Goal: Information Seeking & Learning: Learn about a topic

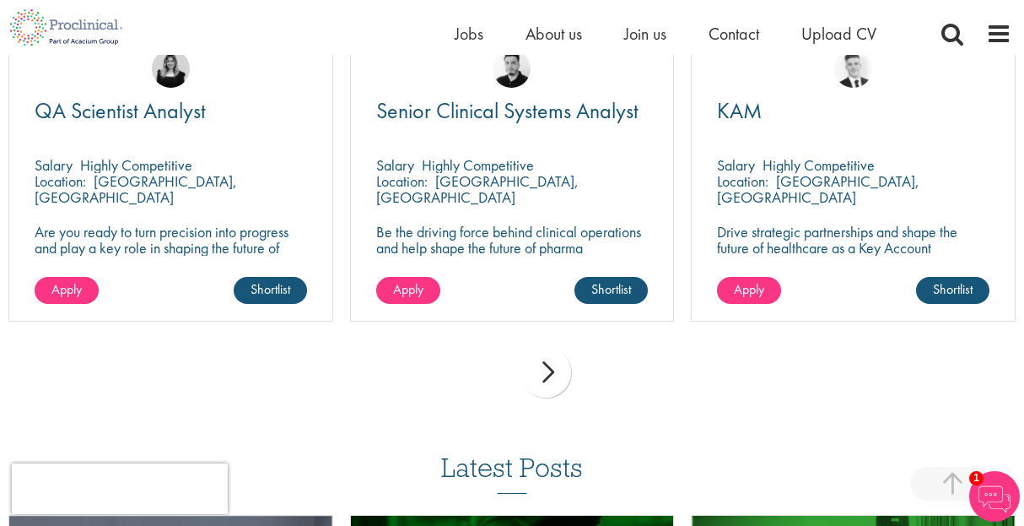
scroll to position [1527, 0]
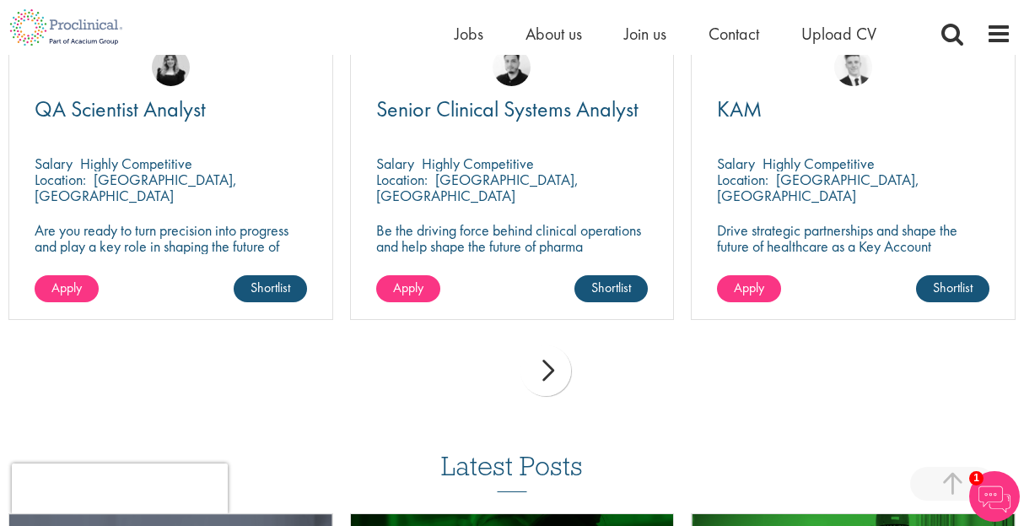
click at [550, 345] on div "next" at bounding box center [546, 370] width 51 height 51
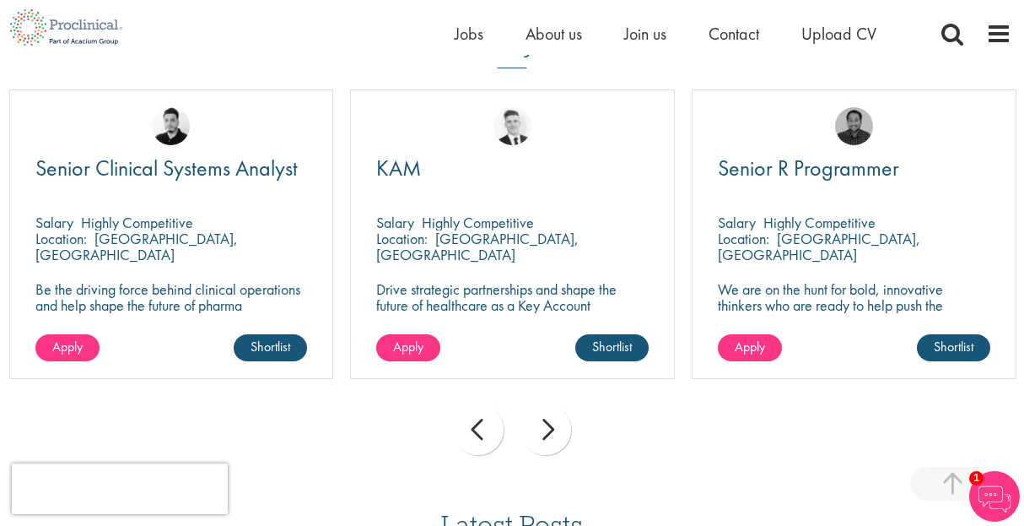
scroll to position [1441, 0]
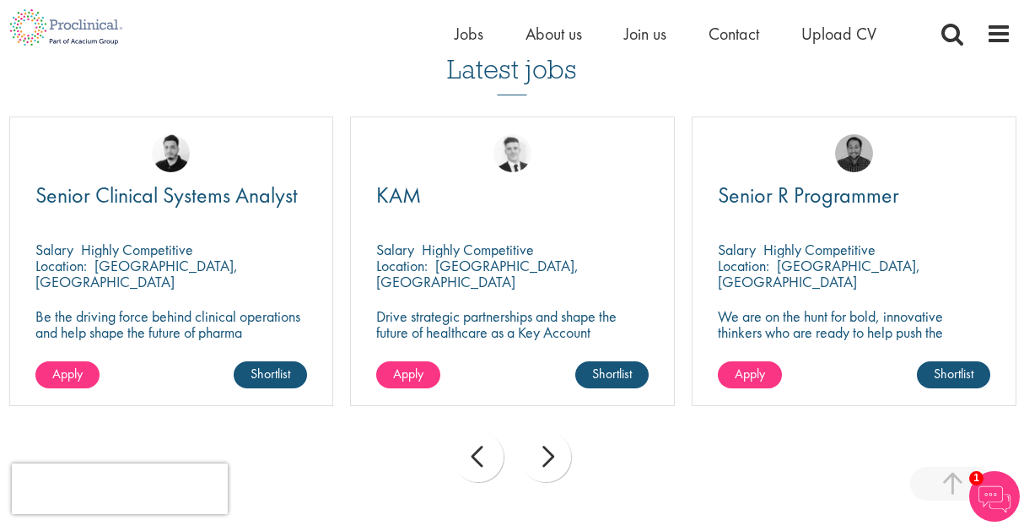
click at [554, 431] on div "next" at bounding box center [546, 456] width 51 height 51
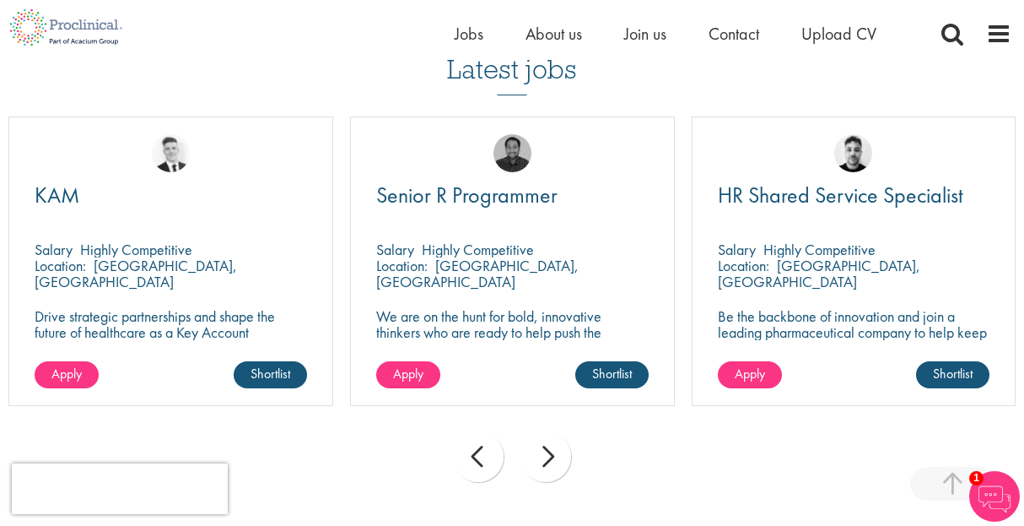
click at [554, 431] on div "next" at bounding box center [546, 456] width 51 height 51
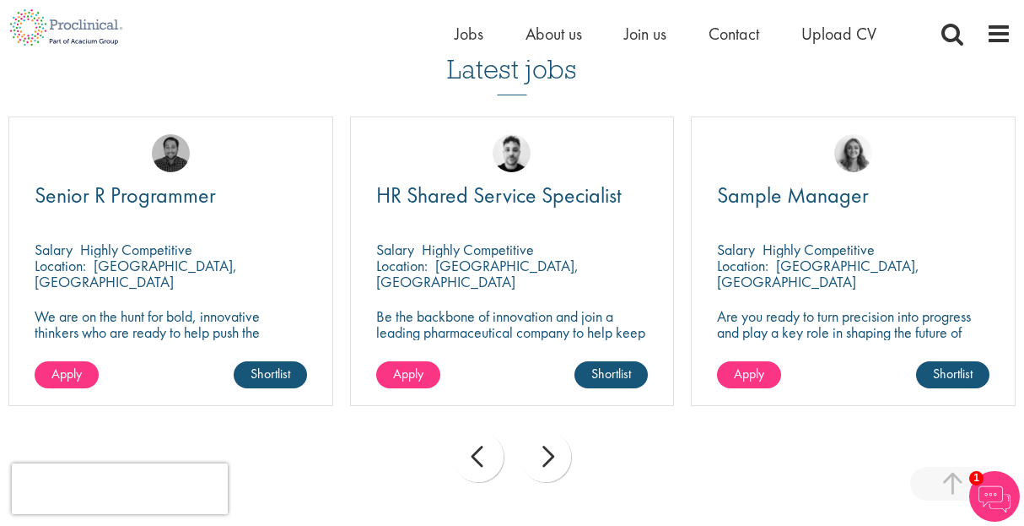
click at [554, 431] on div "next" at bounding box center [546, 456] width 51 height 51
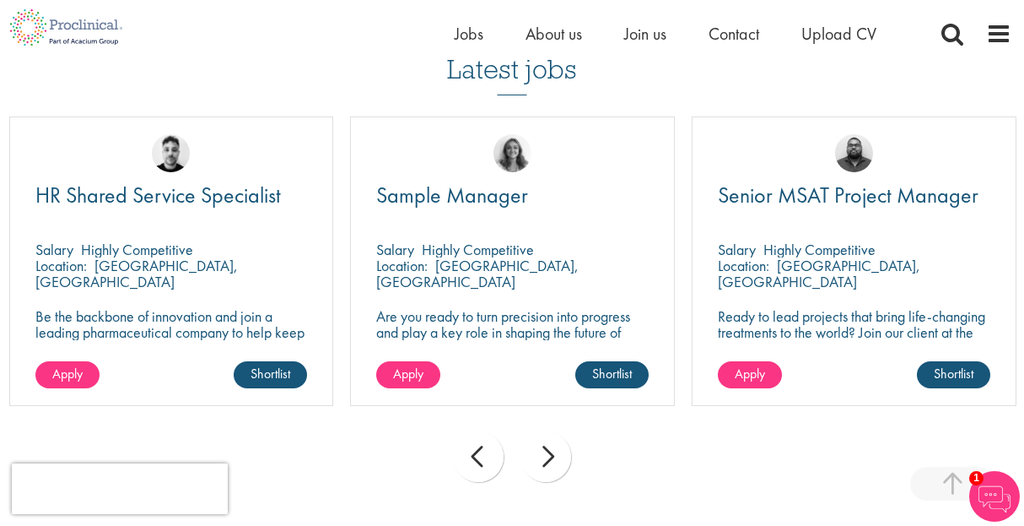
click at [554, 431] on div "next" at bounding box center [546, 456] width 51 height 51
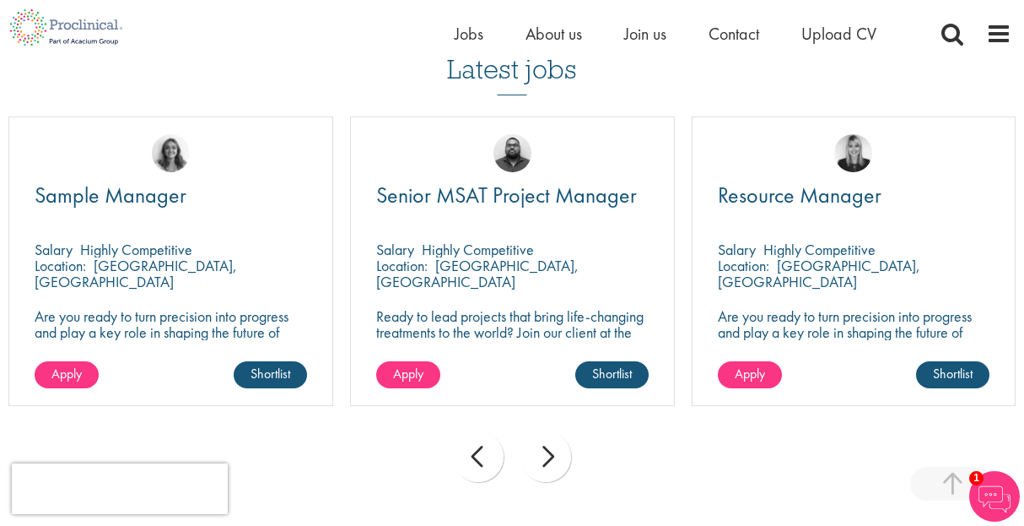
click at [554, 431] on div "next" at bounding box center [546, 456] width 51 height 51
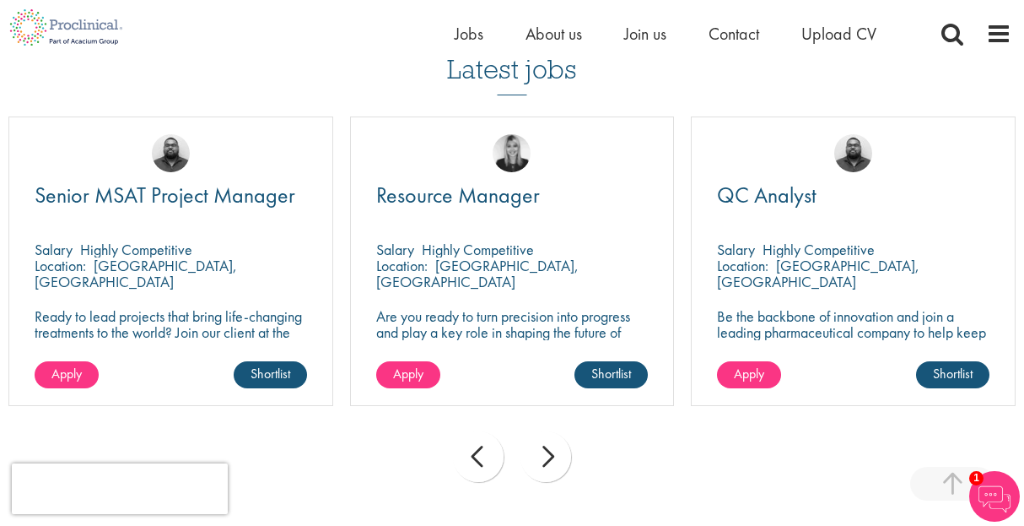
click at [554, 431] on div "next" at bounding box center [546, 456] width 51 height 51
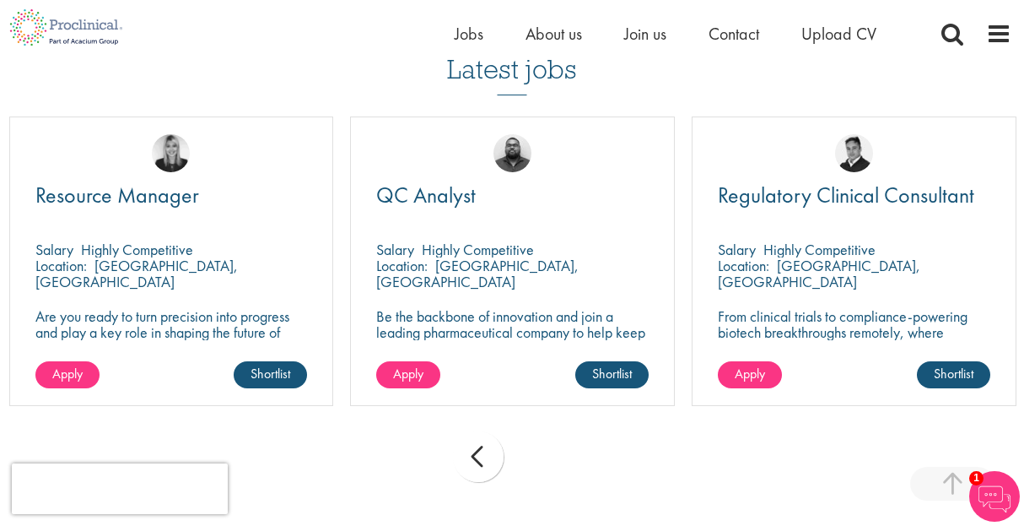
click at [554, 423] on div "prev next" at bounding box center [512, 459] width 1024 height 73
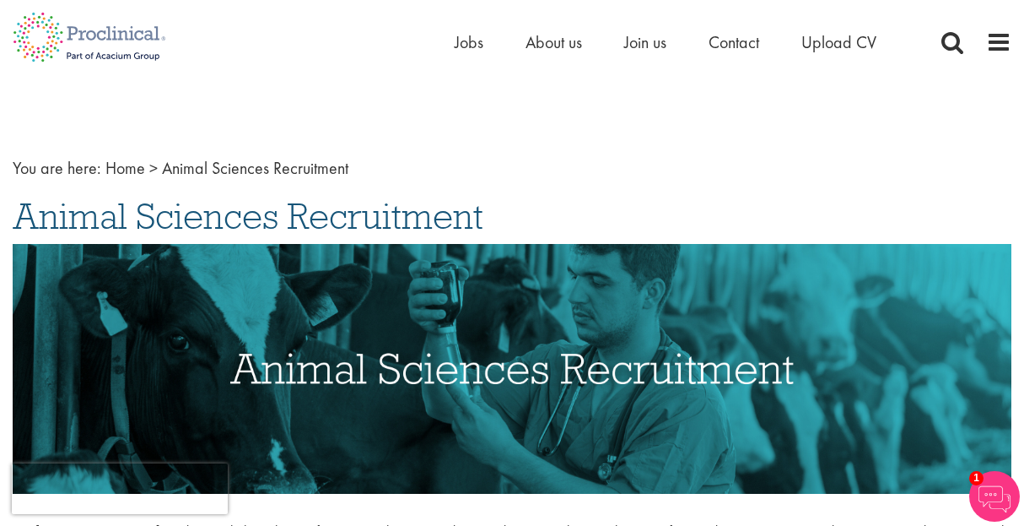
scroll to position [0, 0]
click at [463, 40] on span "Jobs" at bounding box center [469, 42] width 29 height 22
